Goal: Information Seeking & Learning: Learn about a topic

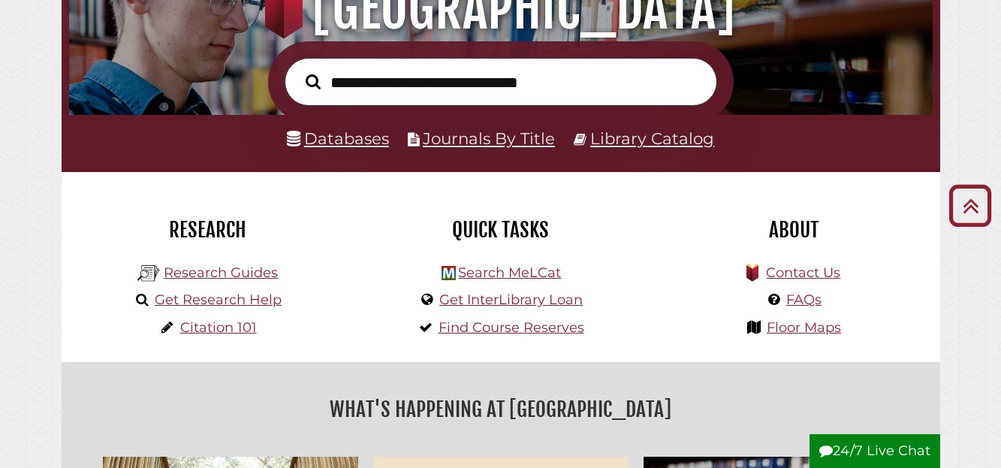
scroll to position [202, 0]
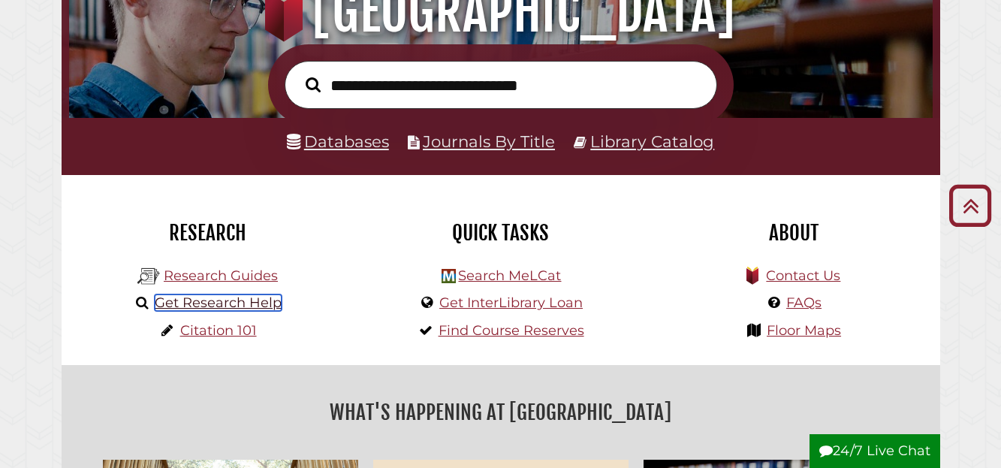
click at [179, 303] on link "Get Research Help" at bounding box center [218, 302] width 127 height 17
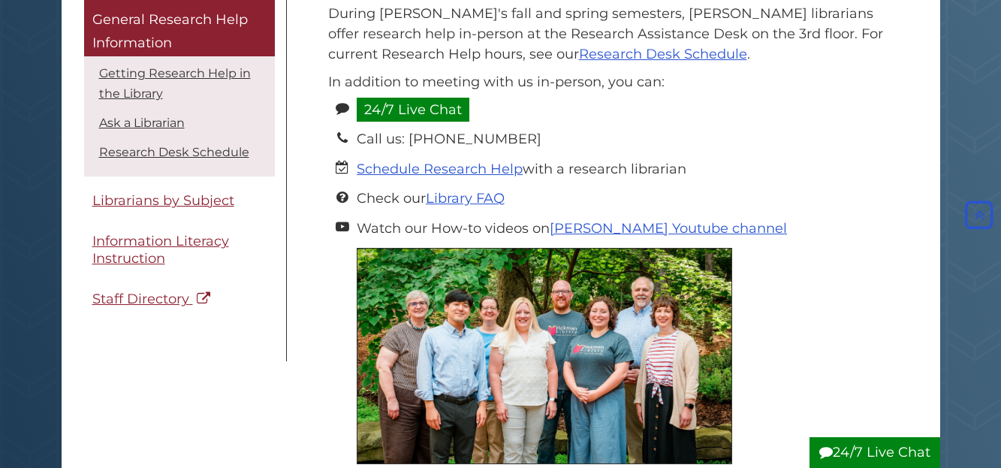
scroll to position [255, 0]
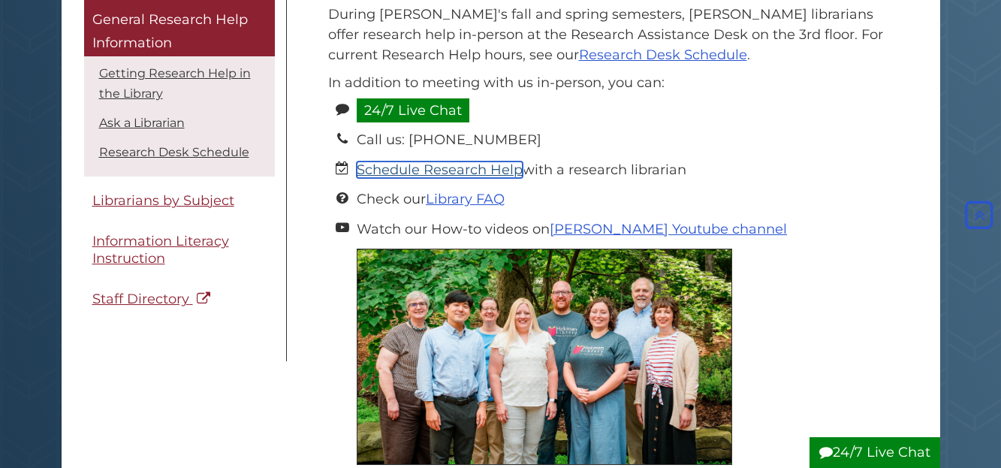
click at [487, 173] on link "Schedule Research Help" at bounding box center [440, 169] width 166 height 17
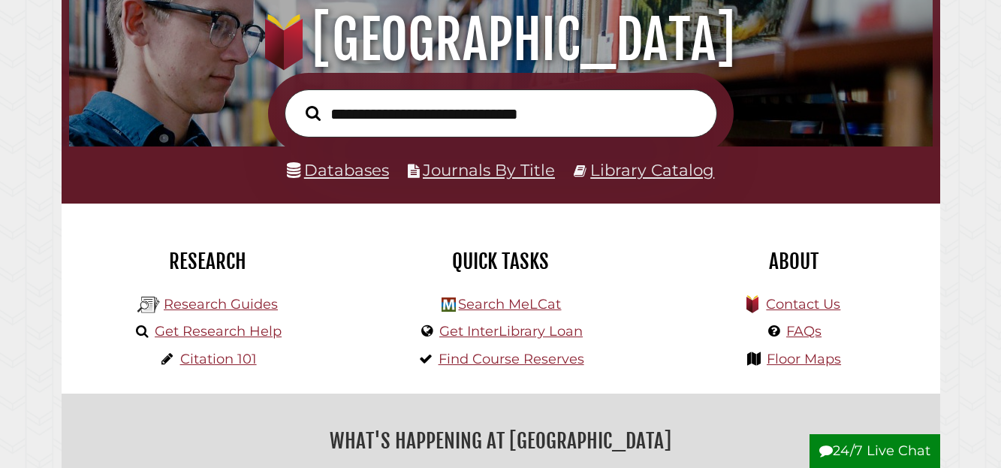
scroll to position [175, 0]
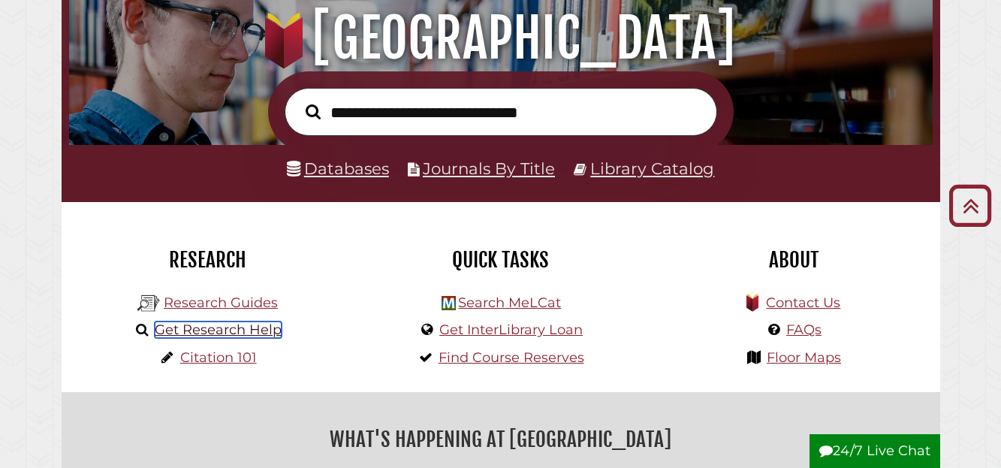
click at [253, 328] on link "Get Research Help" at bounding box center [218, 329] width 127 height 17
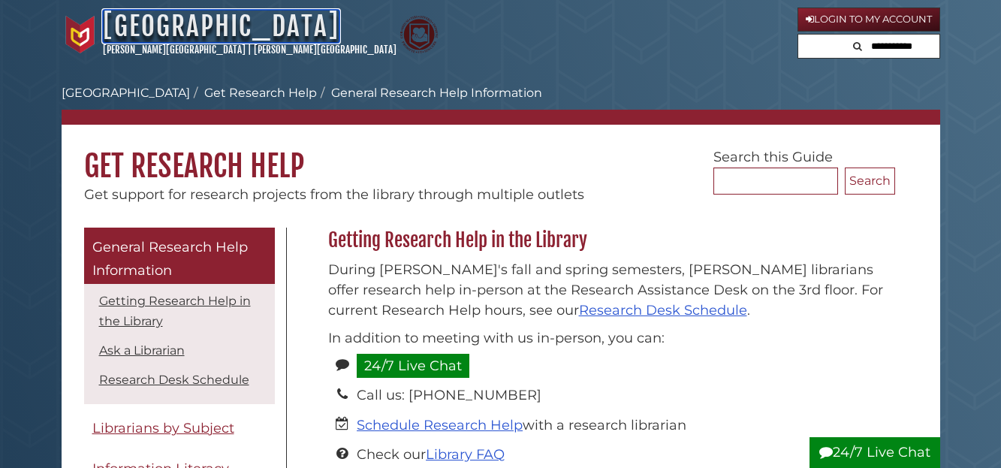
drag, startPoint x: 215, startPoint y: 30, endPoint x: 218, endPoint y: 38, distance: 8.8
click at [215, 30] on link "[GEOGRAPHIC_DATA]" at bounding box center [221, 26] width 237 height 33
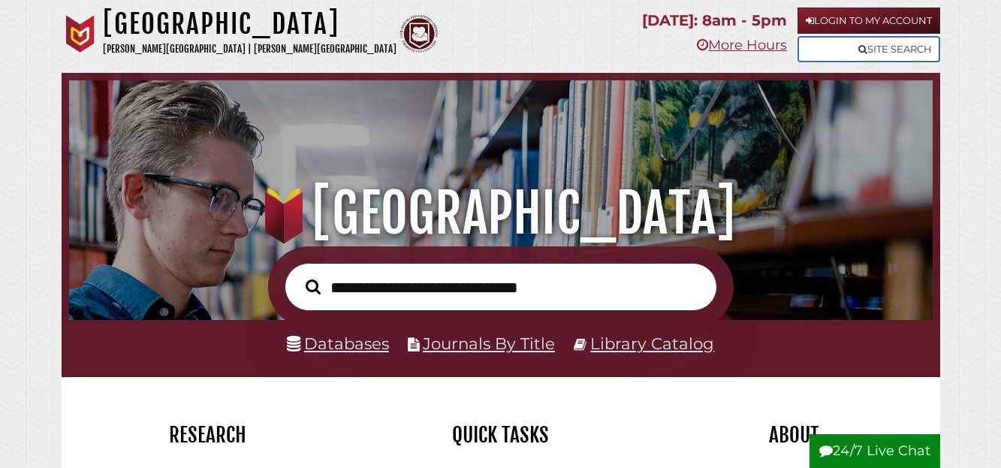
click at [887, 41] on link "Site Search" at bounding box center [868, 49] width 143 height 26
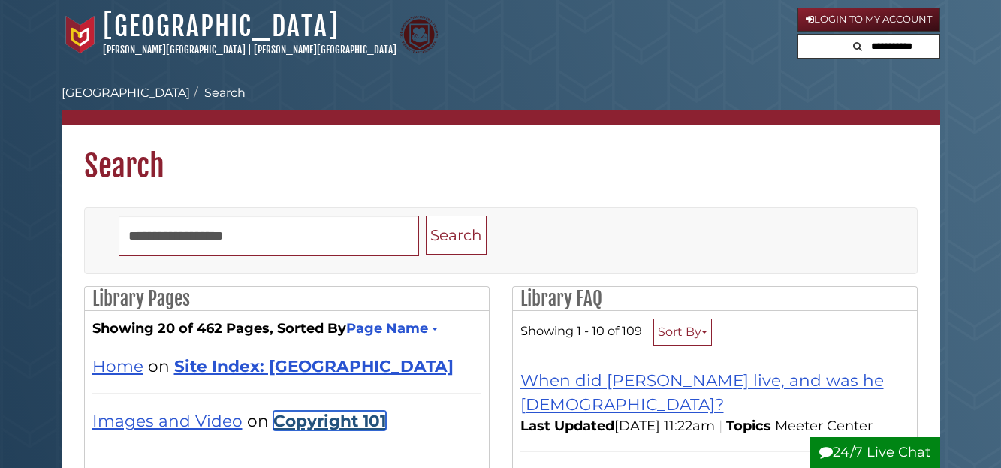
click at [369, 411] on link "Copyright 101" at bounding box center [329, 421] width 113 height 20
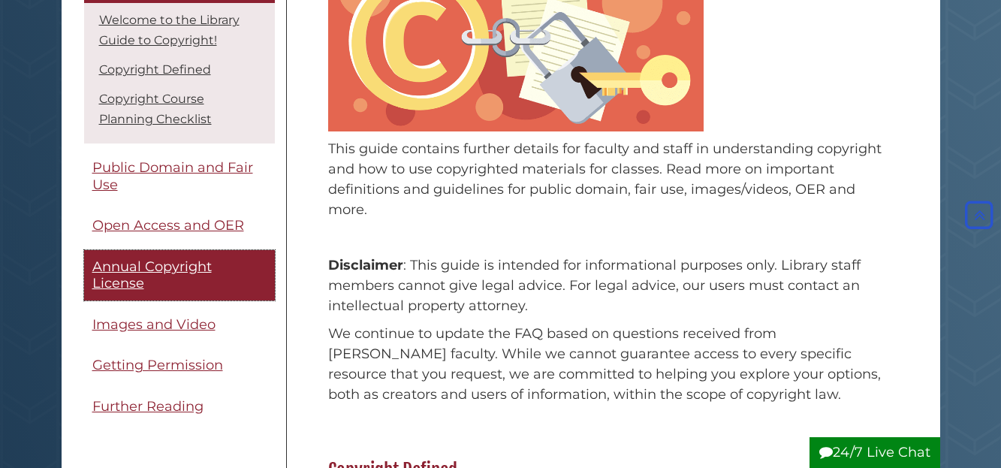
scroll to position [375, 0]
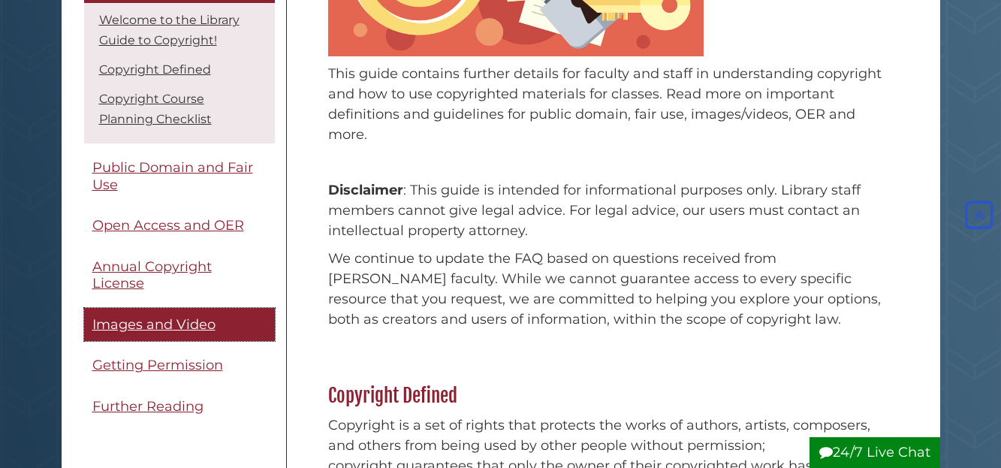
click at [147, 333] on link "Images and Video" at bounding box center [179, 325] width 191 height 34
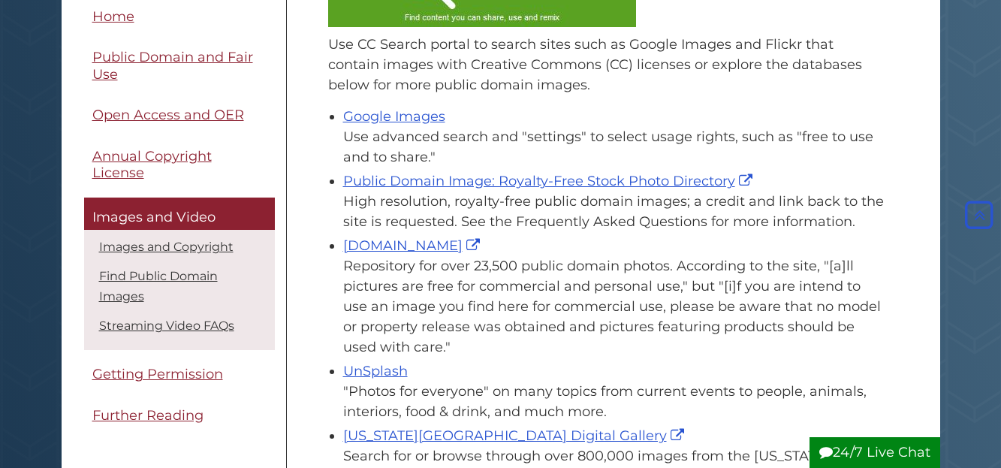
scroll to position [450, 0]
